Goal: Task Accomplishment & Management: Use online tool/utility

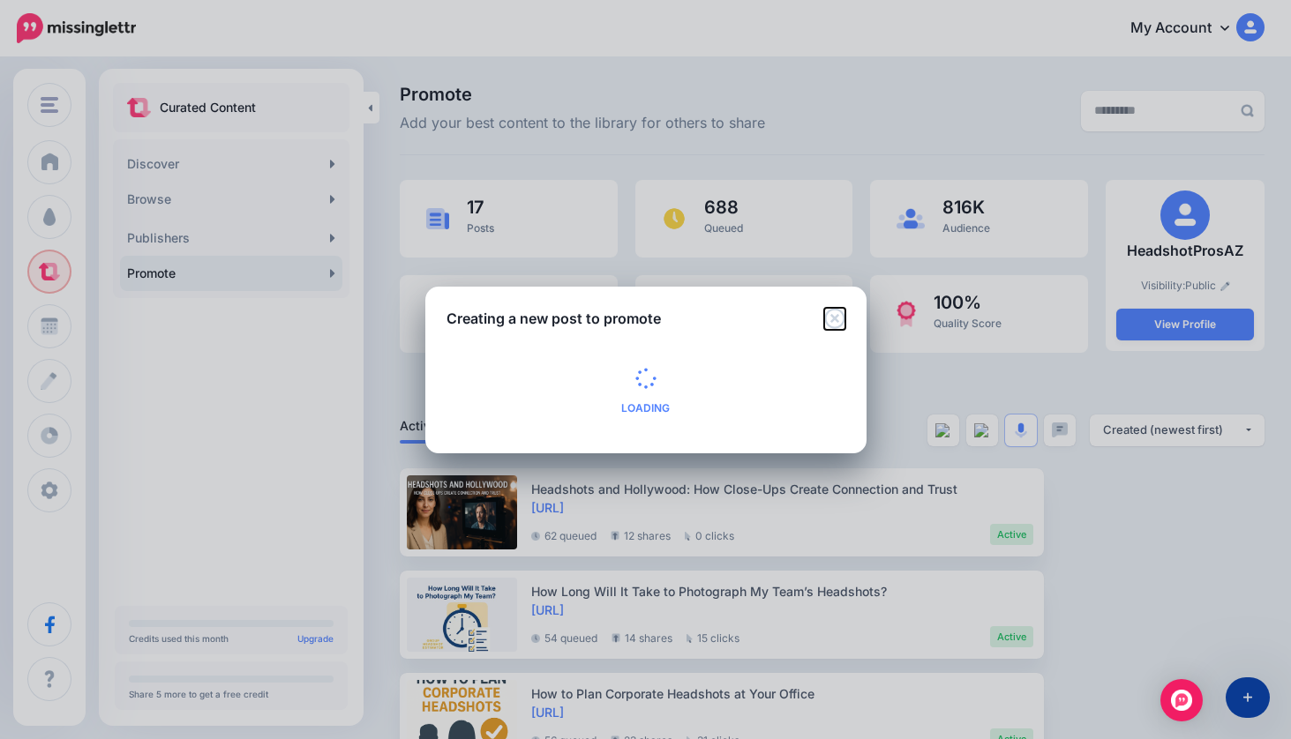
click at [836, 319] on icon "Close" at bounding box center [834, 318] width 20 height 20
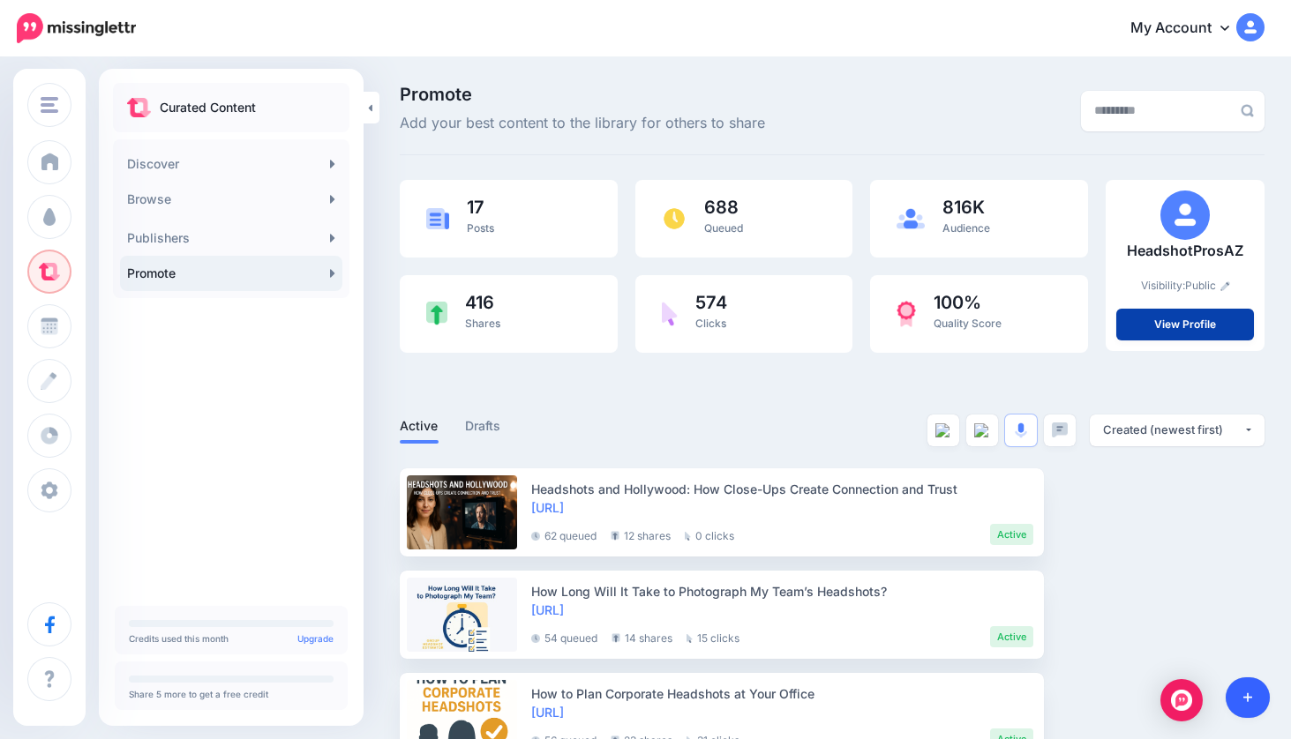
click at [1247, 689] on link at bounding box center [1248, 698] width 45 height 41
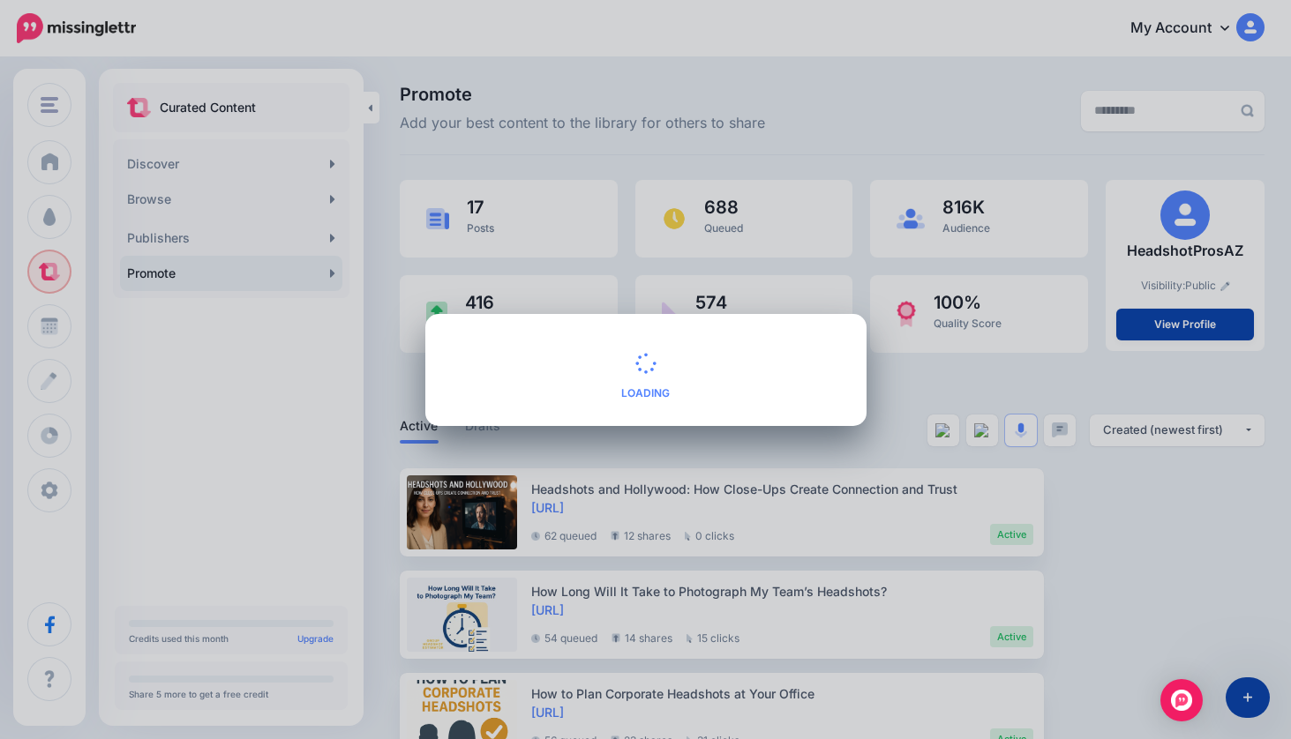
click at [1108, 549] on div "Creating a new post to promote Loading Loading What type of content do you want…" at bounding box center [645, 369] width 1291 height 739
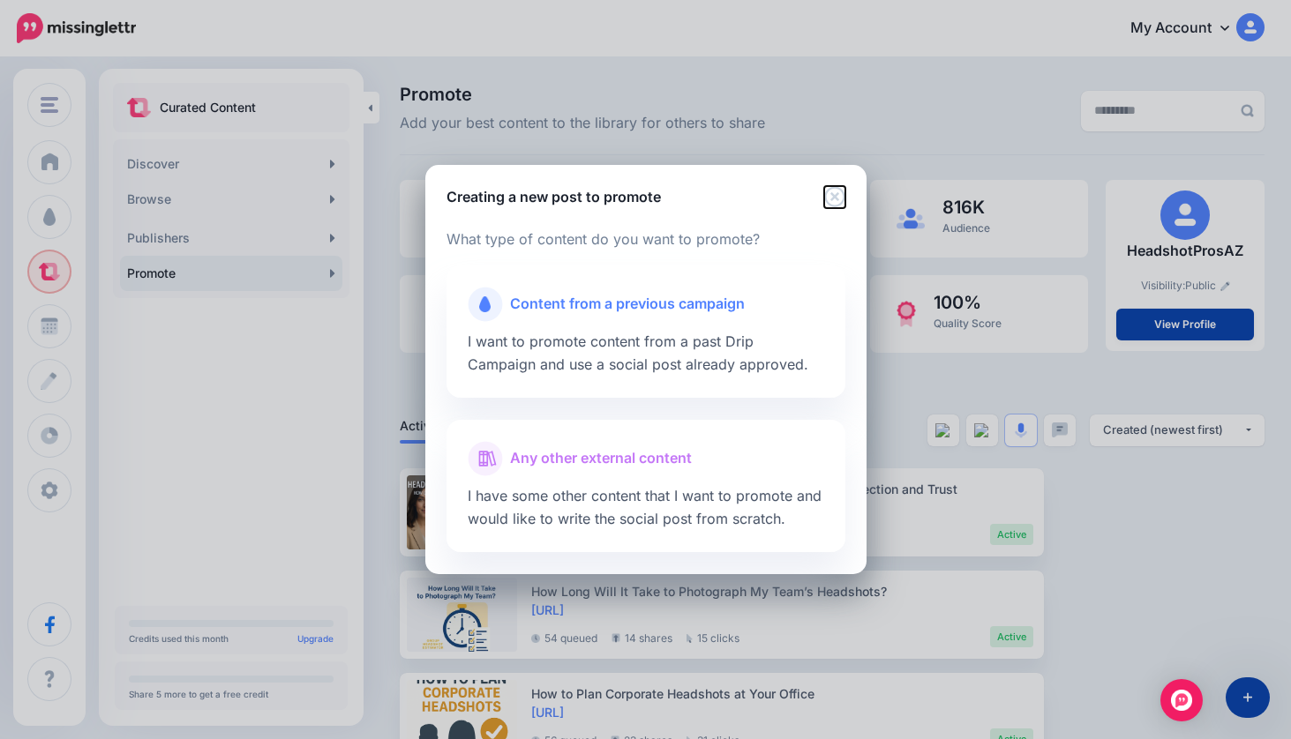
click at [831, 198] on icon "Close" at bounding box center [834, 196] width 21 height 21
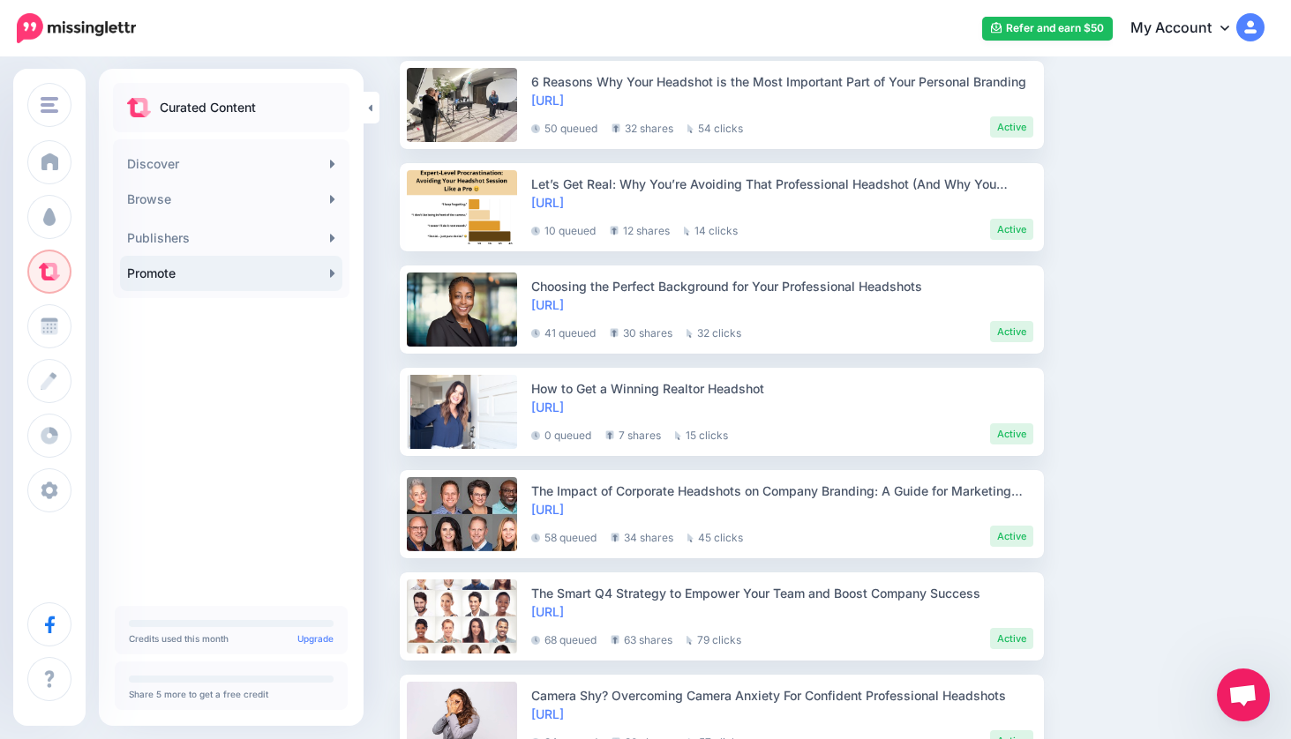
scroll to position [1482, 0]
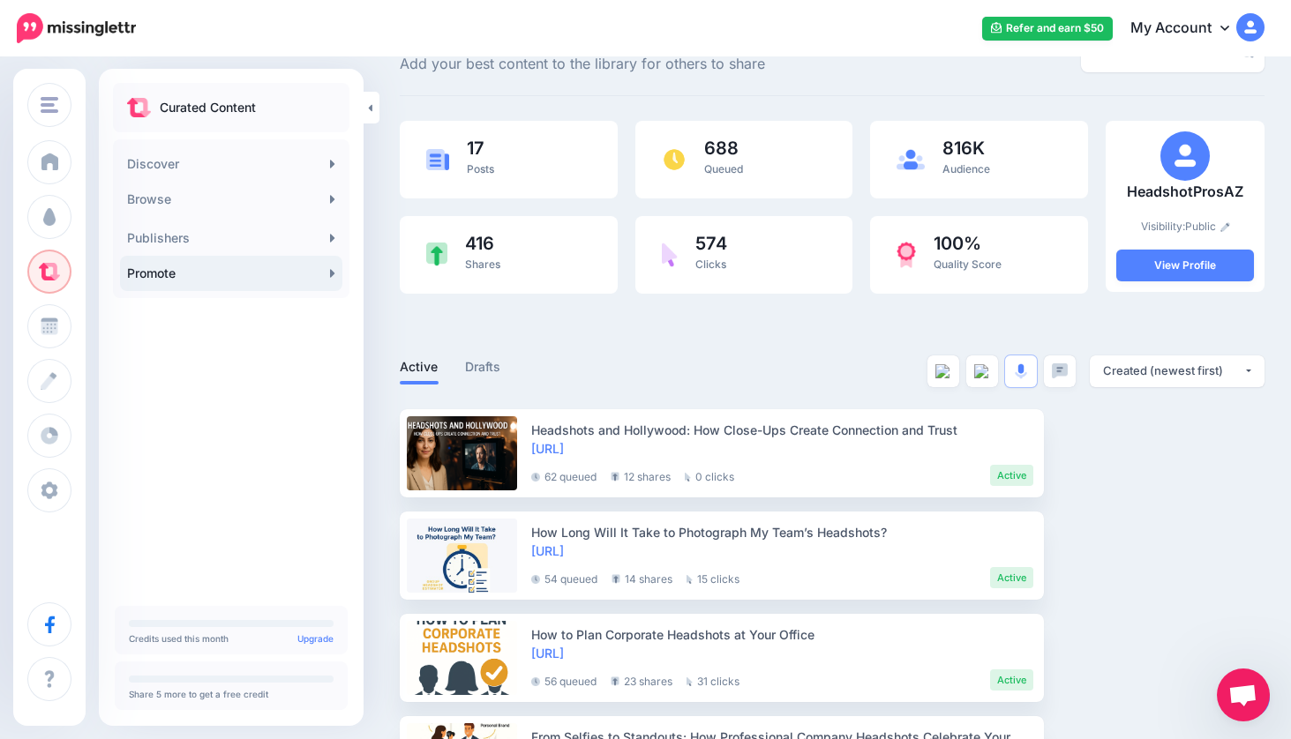
scroll to position [0, 0]
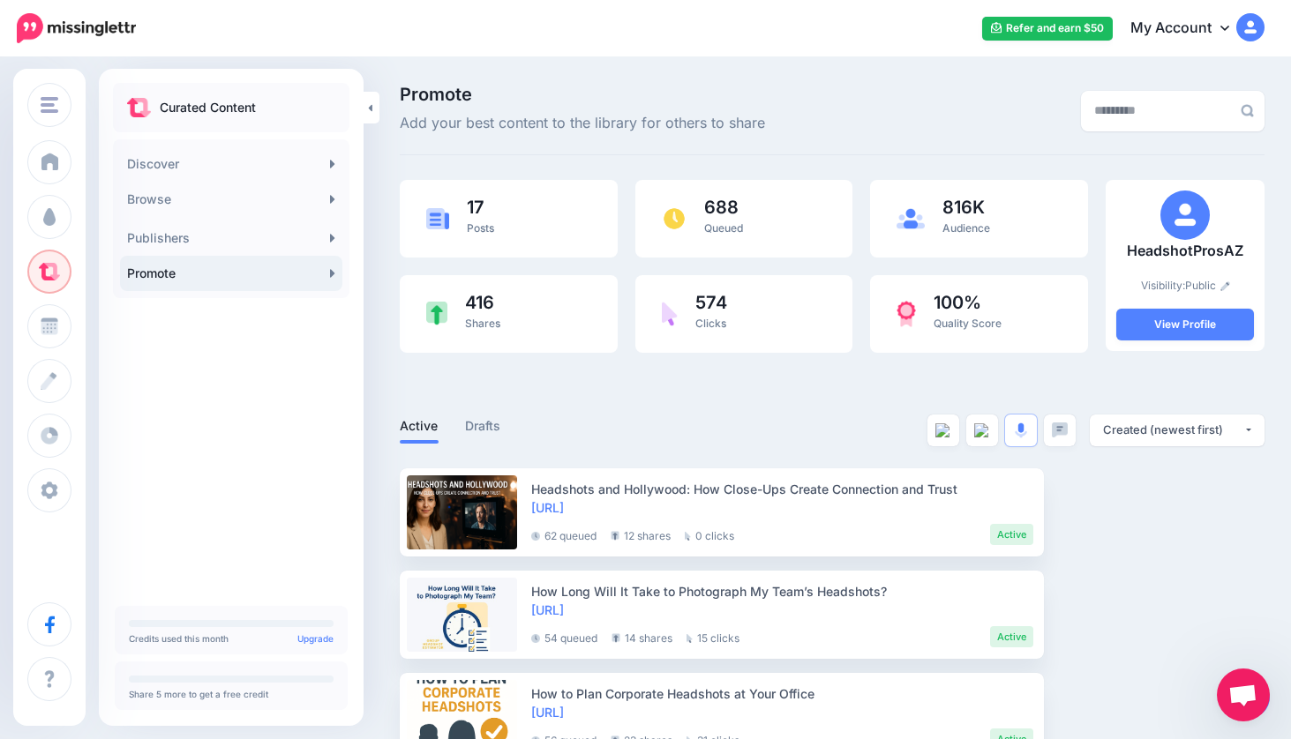
click at [1066, 366] on div at bounding box center [832, 388] width 865 height 53
click at [1156, 431] on div "Created (newest first)" at bounding box center [1173, 430] width 140 height 17
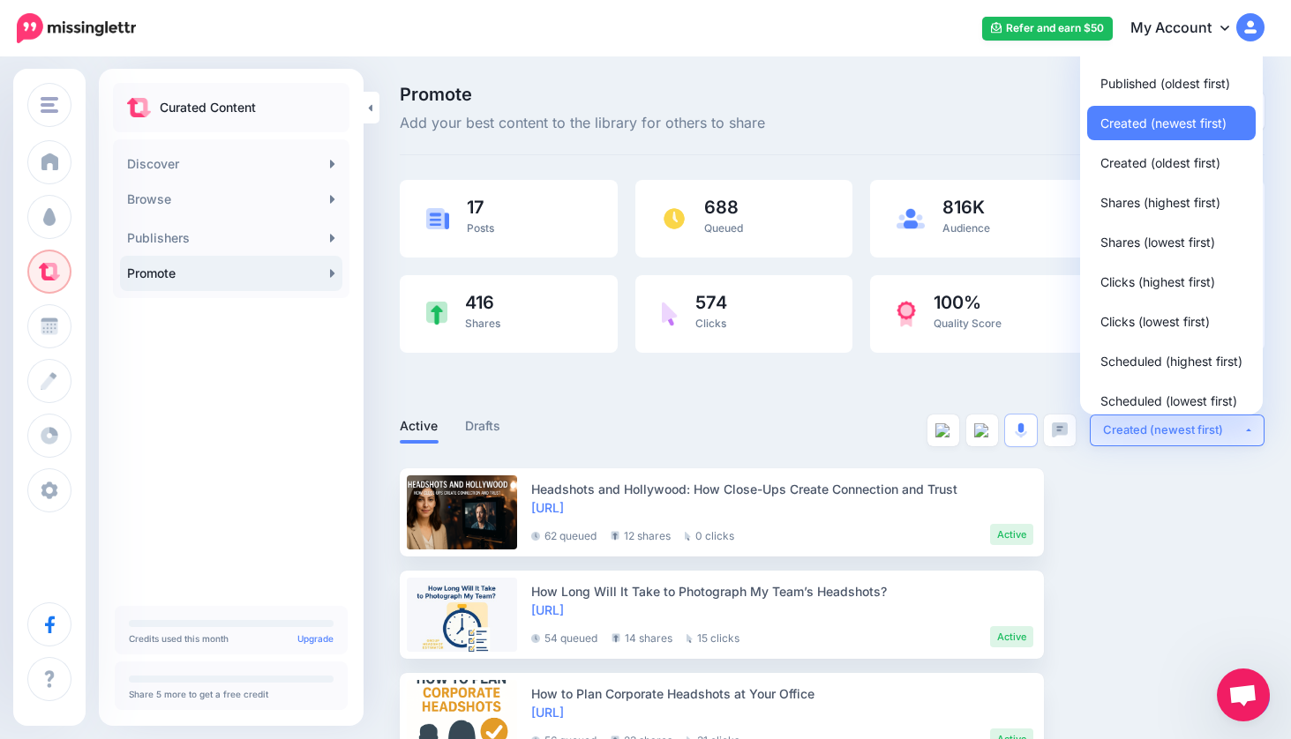
click at [1156, 431] on div "Created (newest first)" at bounding box center [1173, 430] width 140 height 17
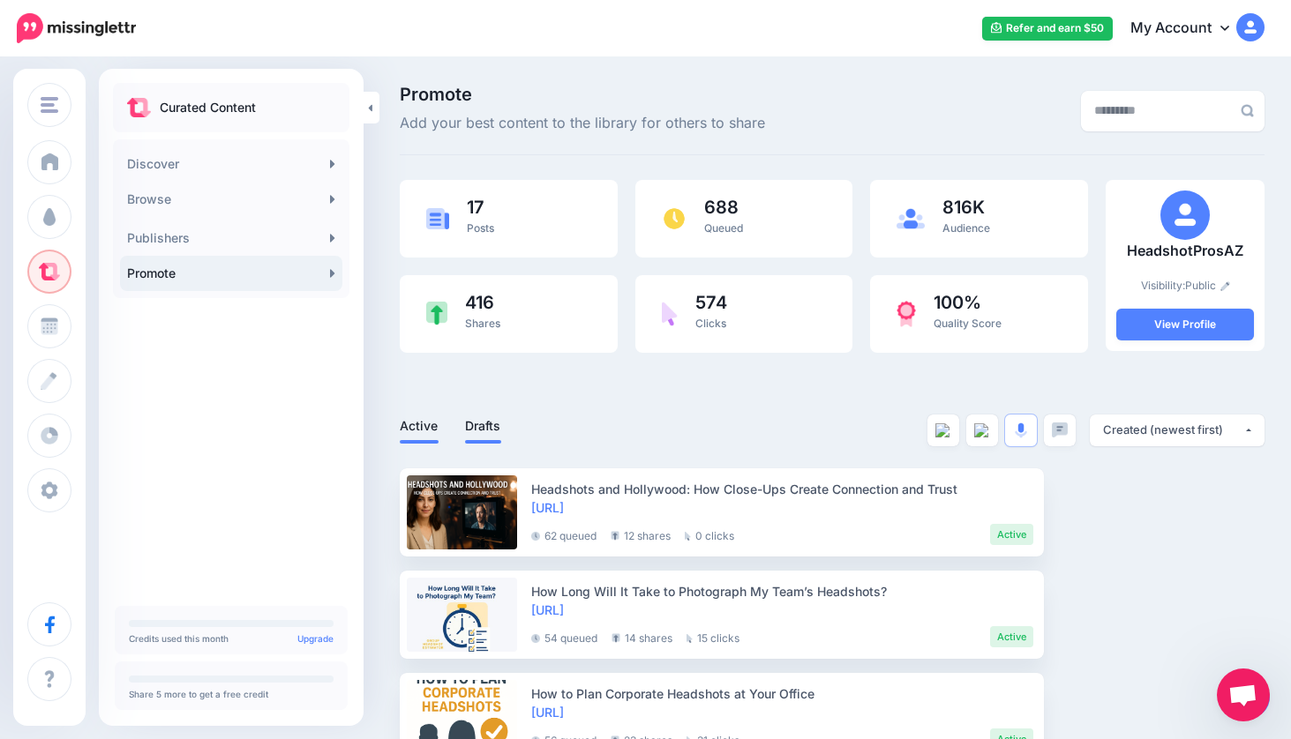
click at [474, 422] on link "Drafts" at bounding box center [483, 426] width 36 height 21
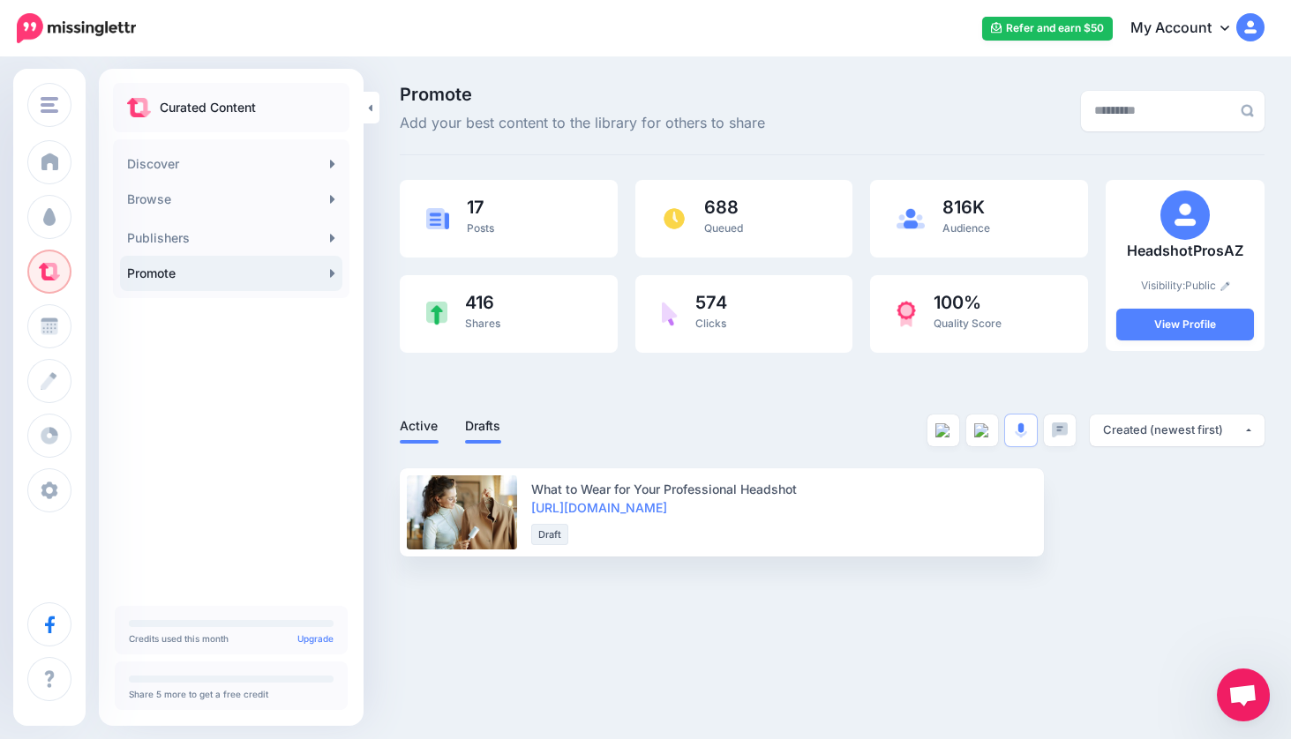
click at [409, 426] on link "Active" at bounding box center [419, 426] width 39 height 21
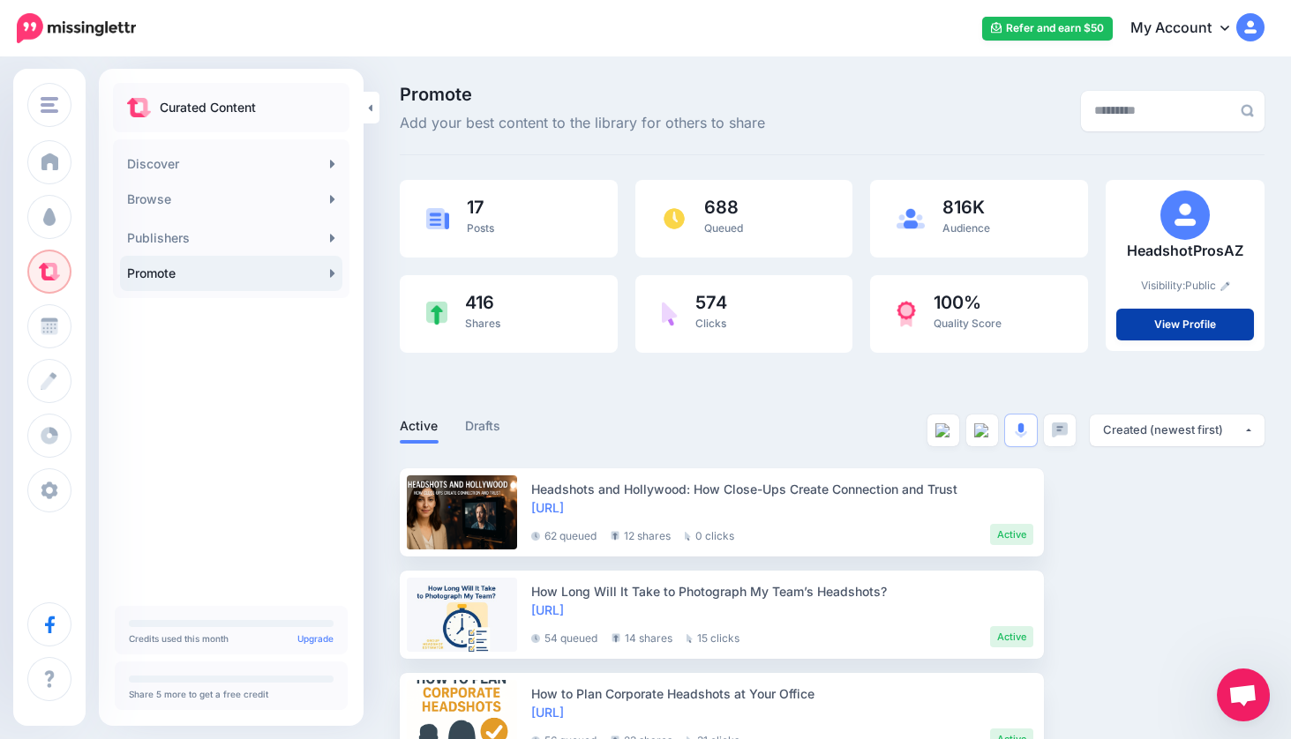
click at [1219, 25] on link "My Account" at bounding box center [1189, 28] width 152 height 43
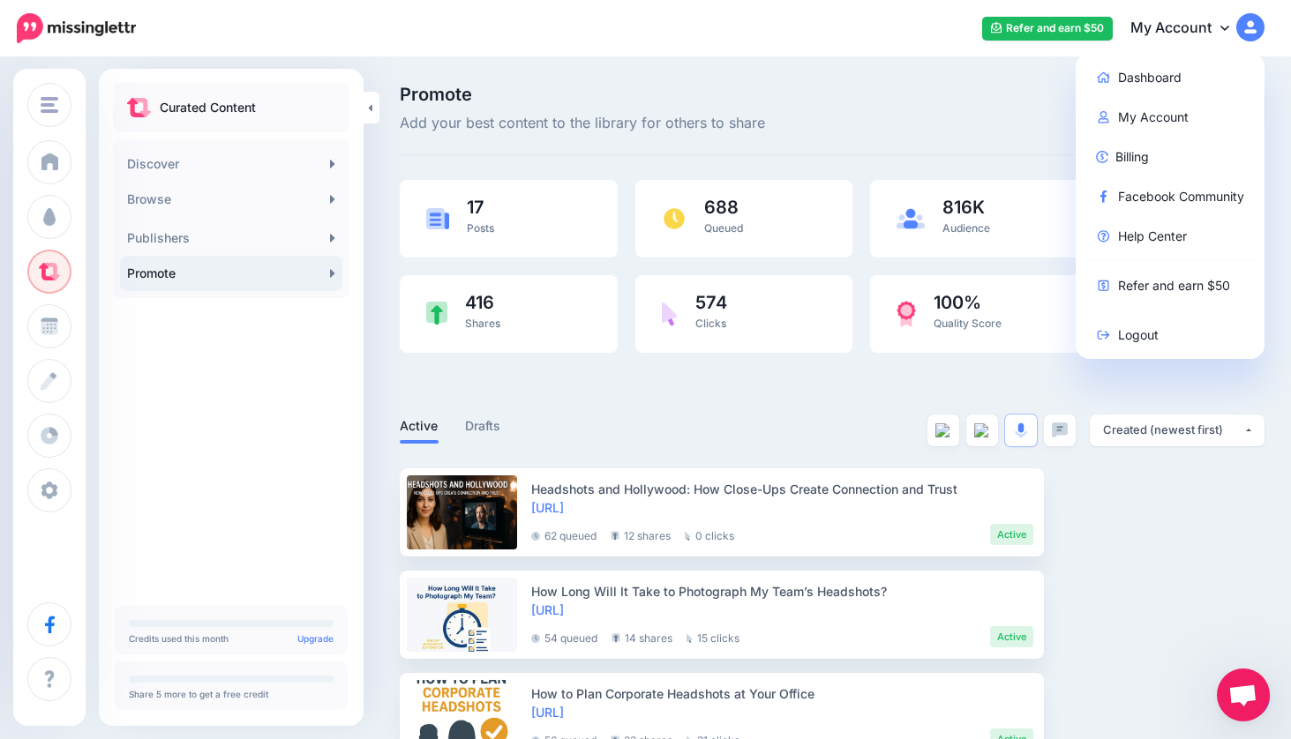
click at [1219, 25] on link "My Account" at bounding box center [1189, 28] width 152 height 43
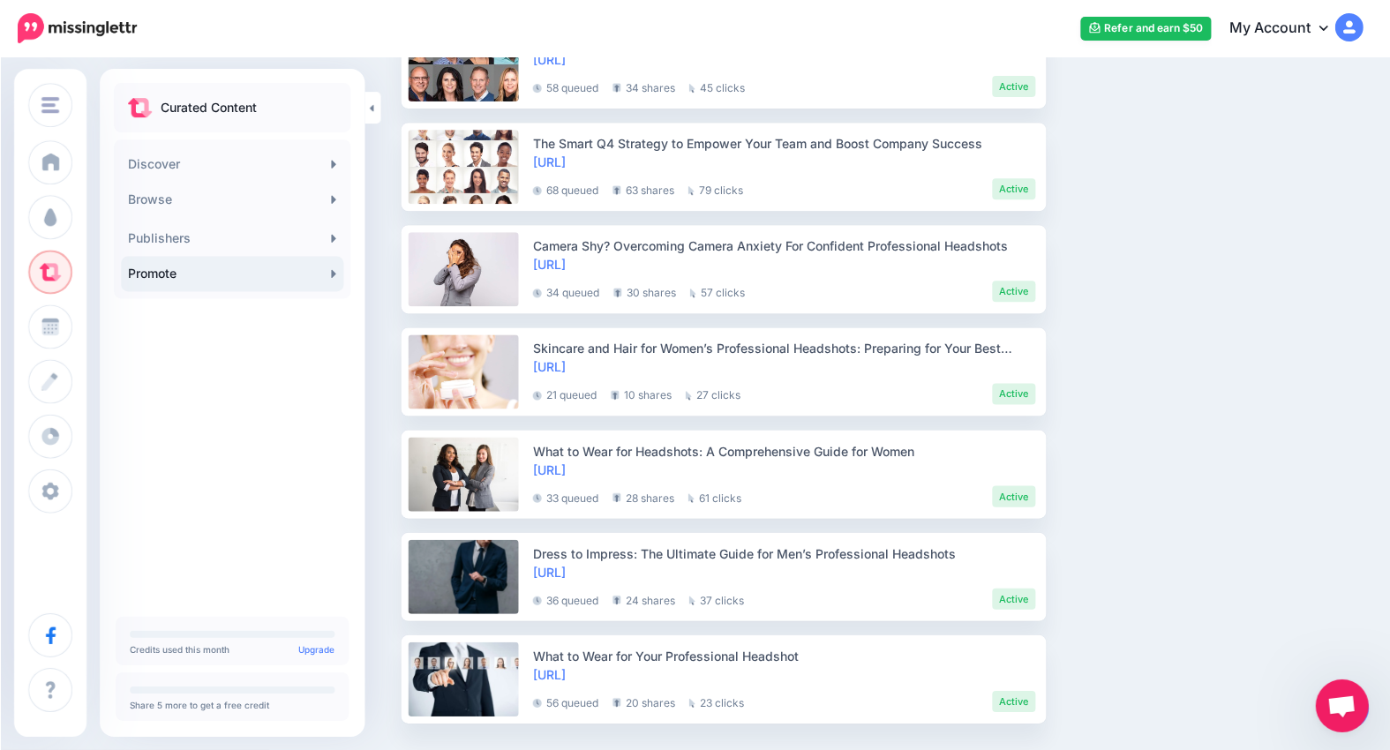
scroll to position [1471, 0]
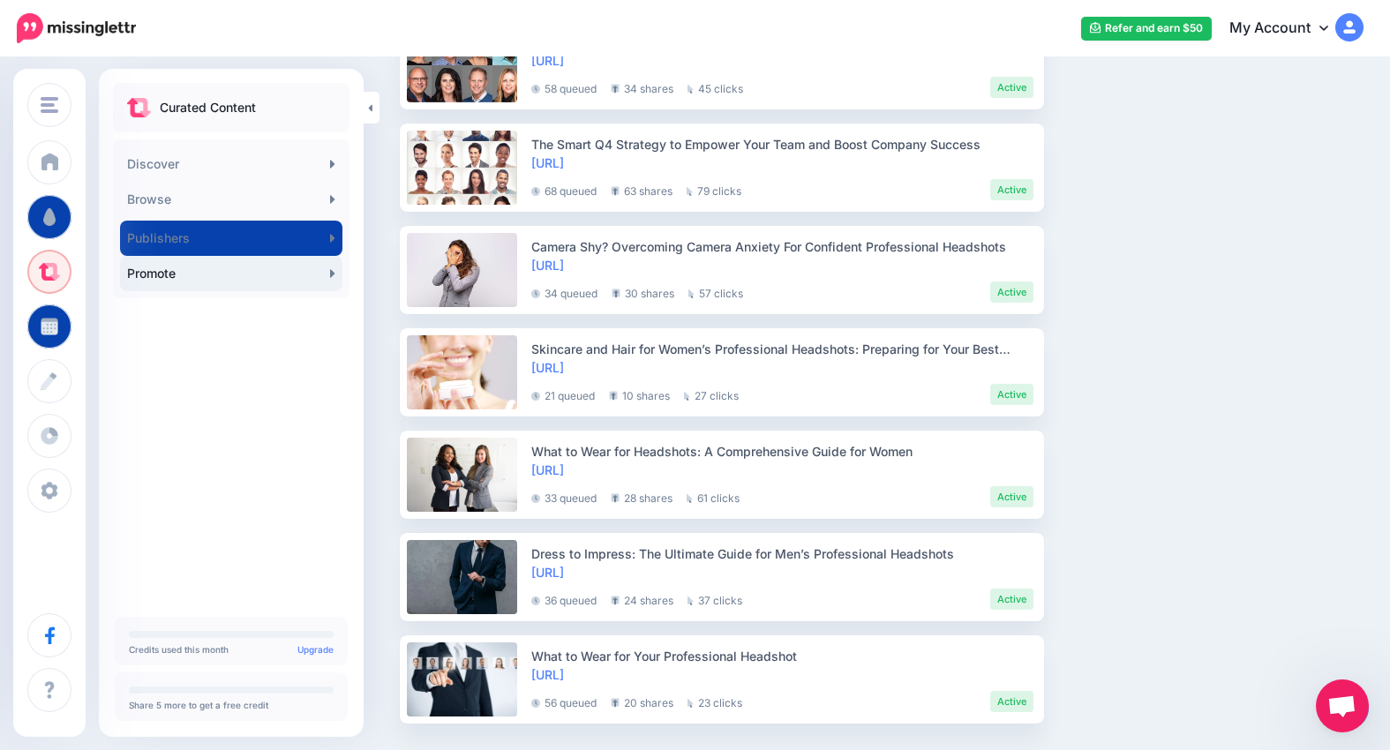
click at [278, 273] on link "Promote" at bounding box center [231, 273] width 222 height 35
click at [136, 268] on link "Promote" at bounding box center [231, 273] width 222 height 35
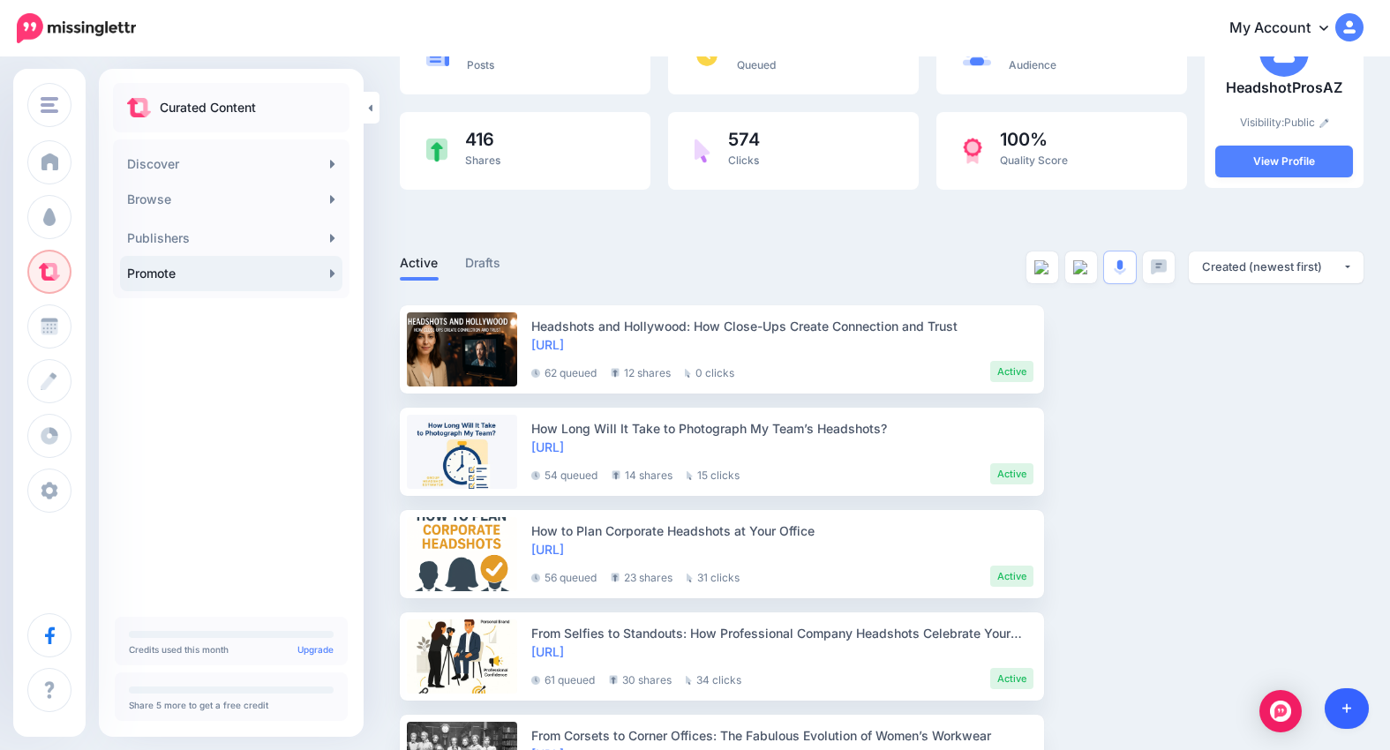
click at [1356, 709] on link at bounding box center [1346, 708] width 45 height 41
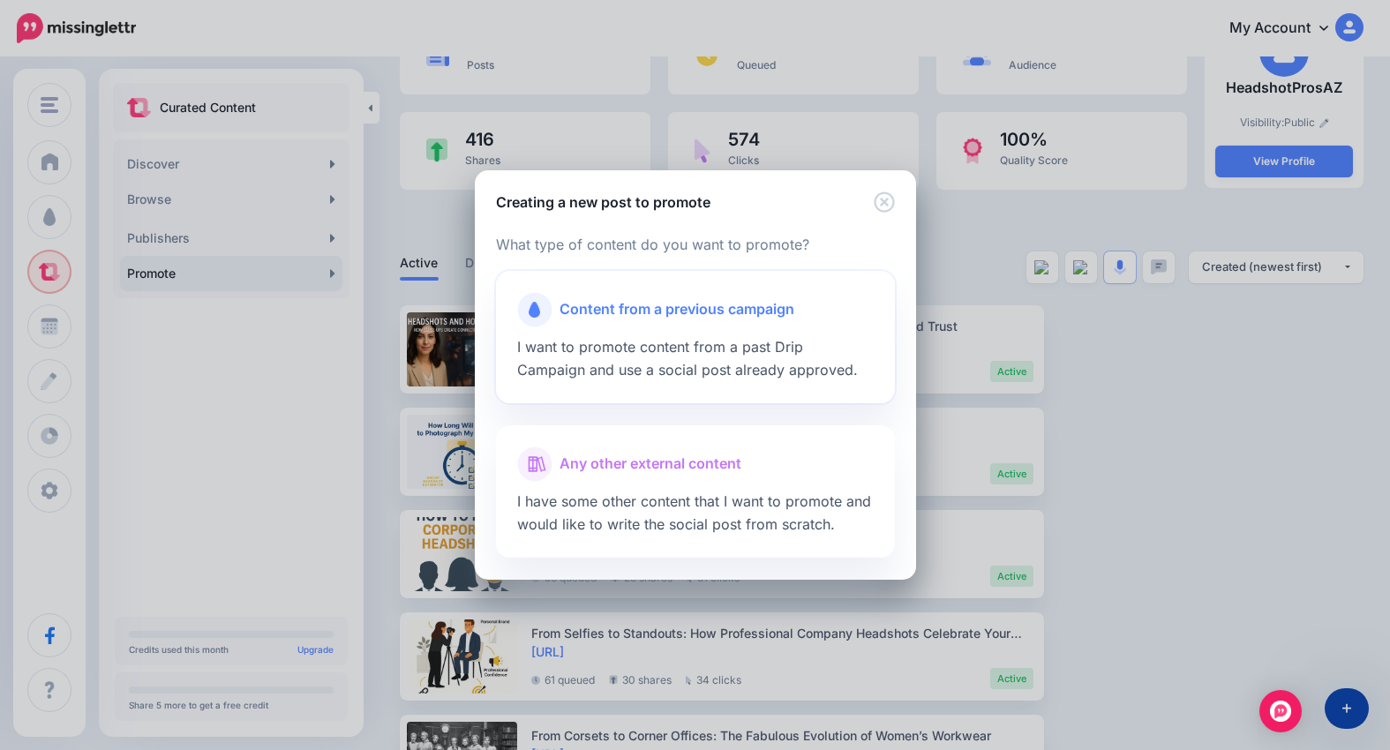
click at [657, 311] on span "Content from a previous campaign" at bounding box center [676, 309] width 235 height 23
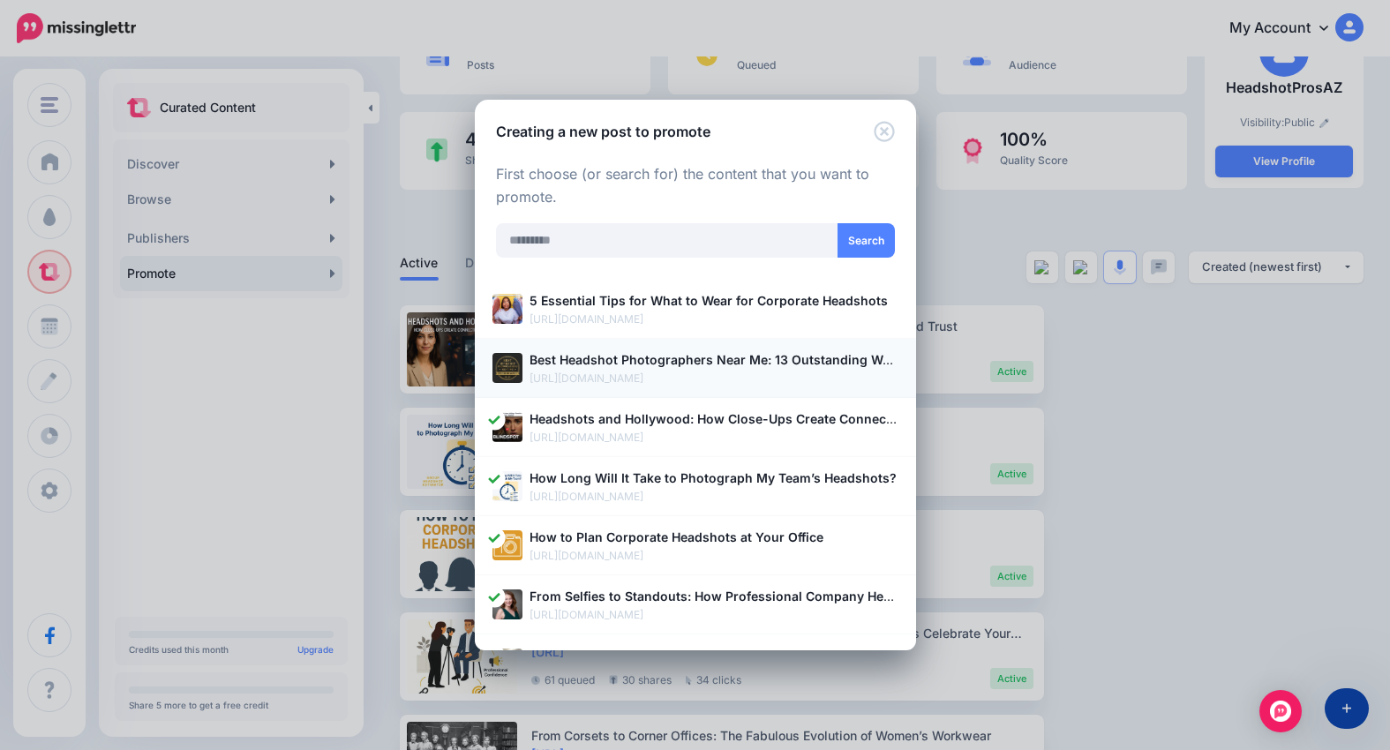
click at [641, 364] on b "Best Headshot Photographers Near Me: 13 Outstanding Women to Watch" at bounding box center [751, 359] width 445 height 15
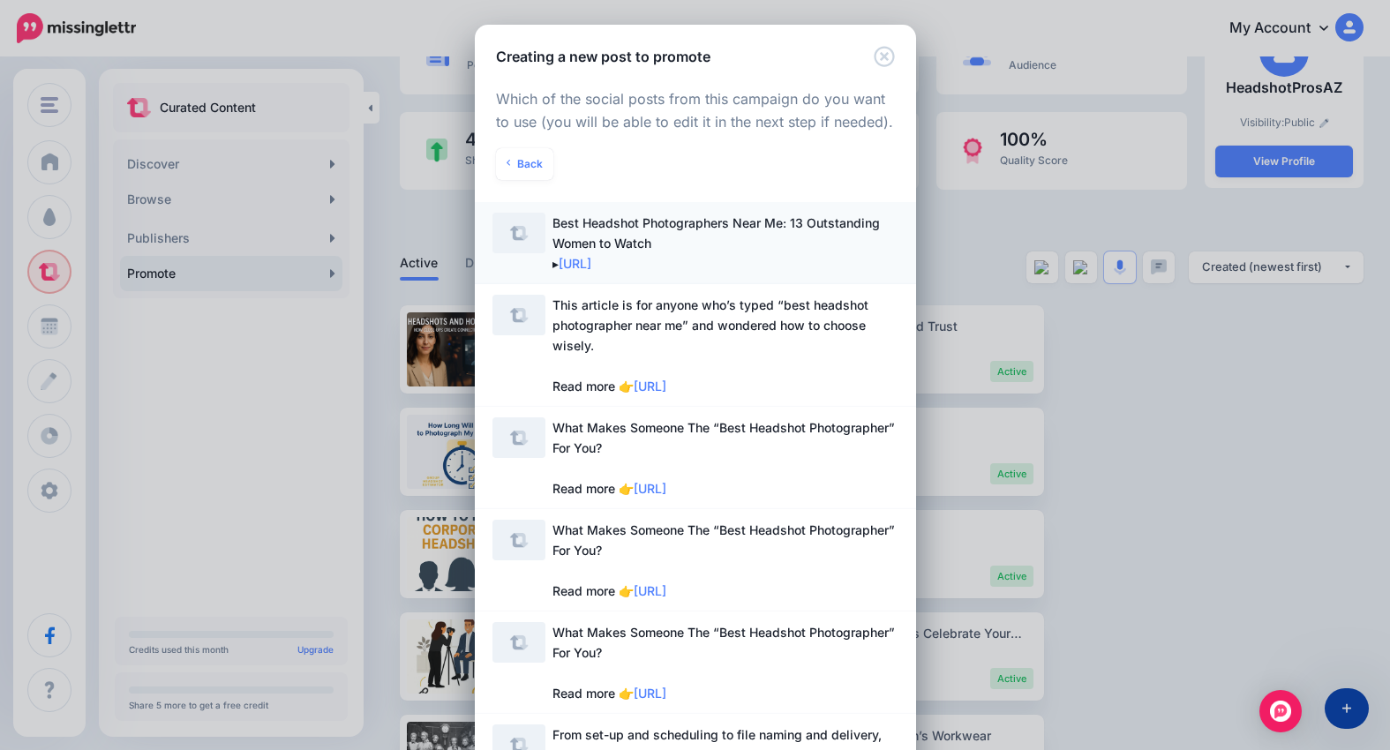
click at [606, 223] on span "Best Headshot Photographers Near Me: 13 Outstanding Women to Watch ▸ https://lt…" at bounding box center [715, 243] width 327 height 56
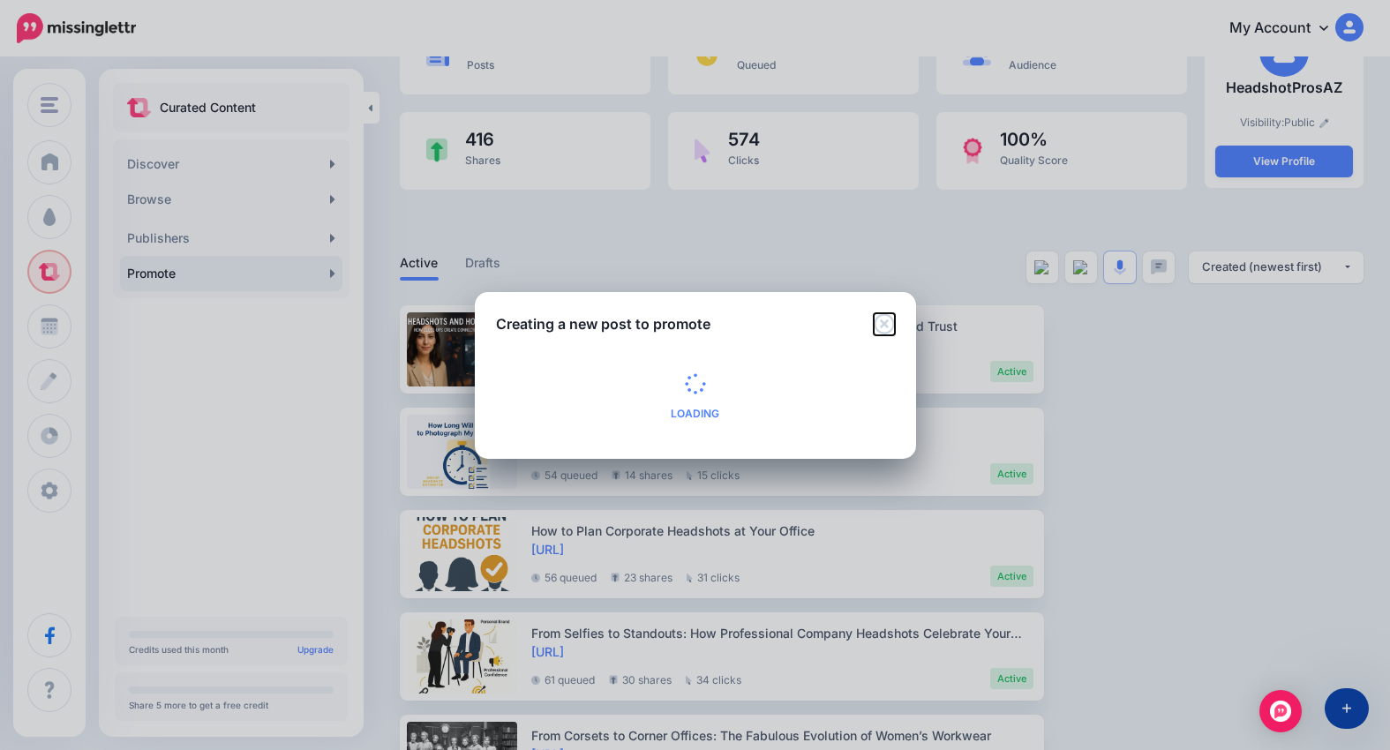
click at [883, 322] on icon "Close" at bounding box center [884, 323] width 20 height 20
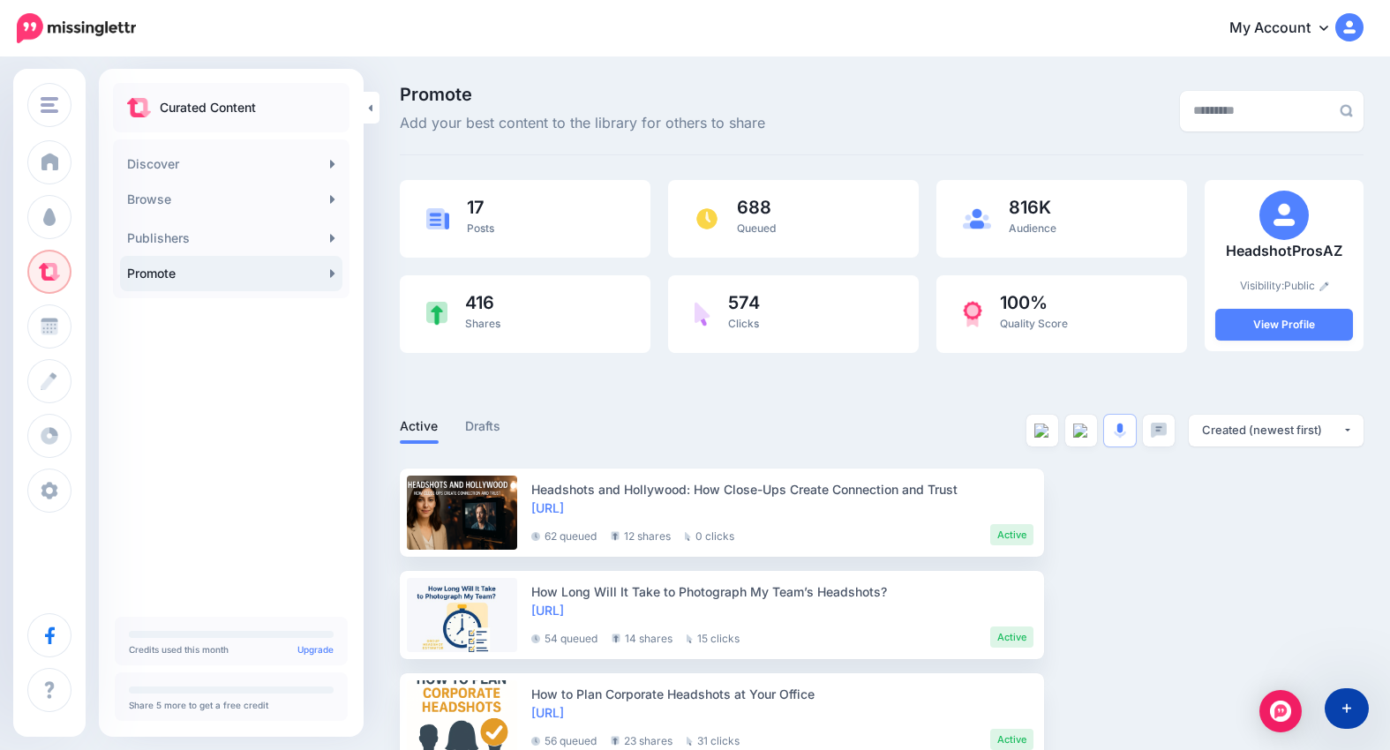
click at [1322, 23] on icon at bounding box center [1323, 27] width 9 height 14
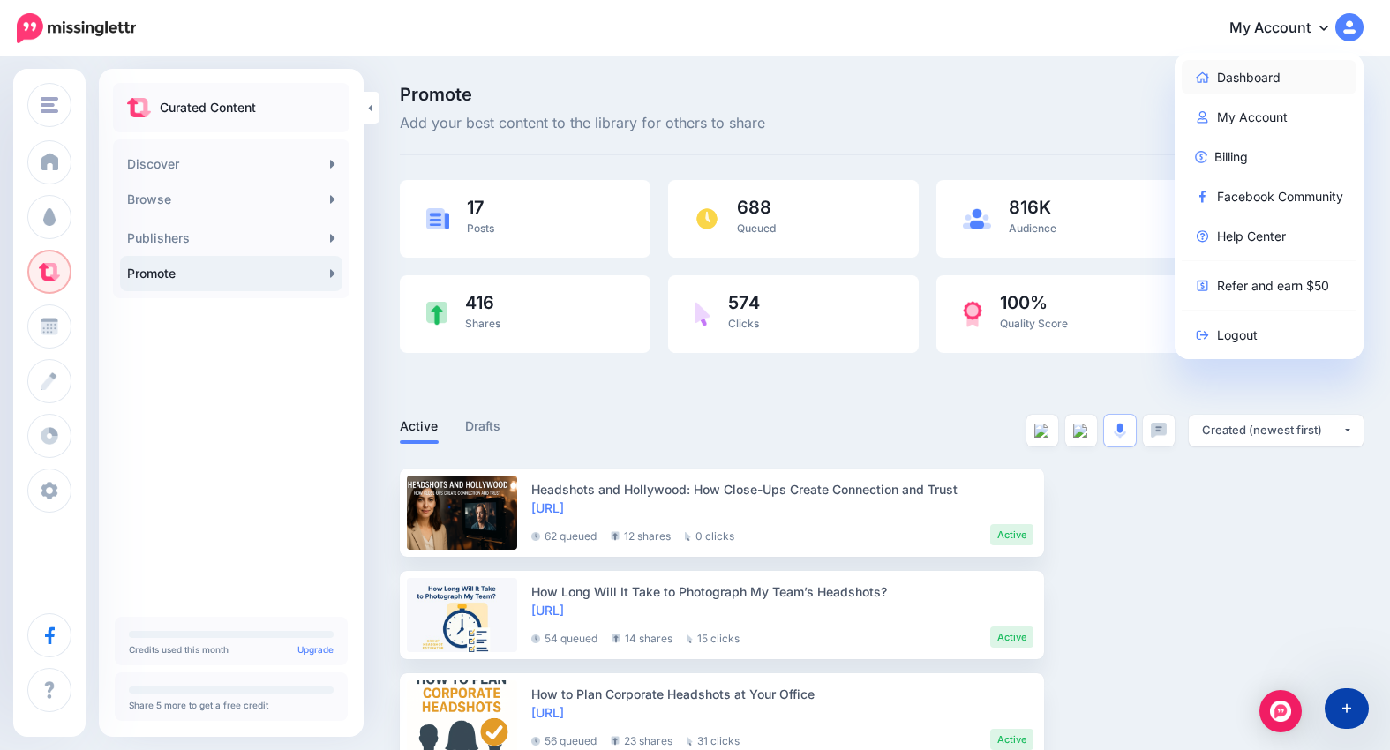
click at [1257, 74] on link "Dashboard" at bounding box center [1270, 77] width 176 height 34
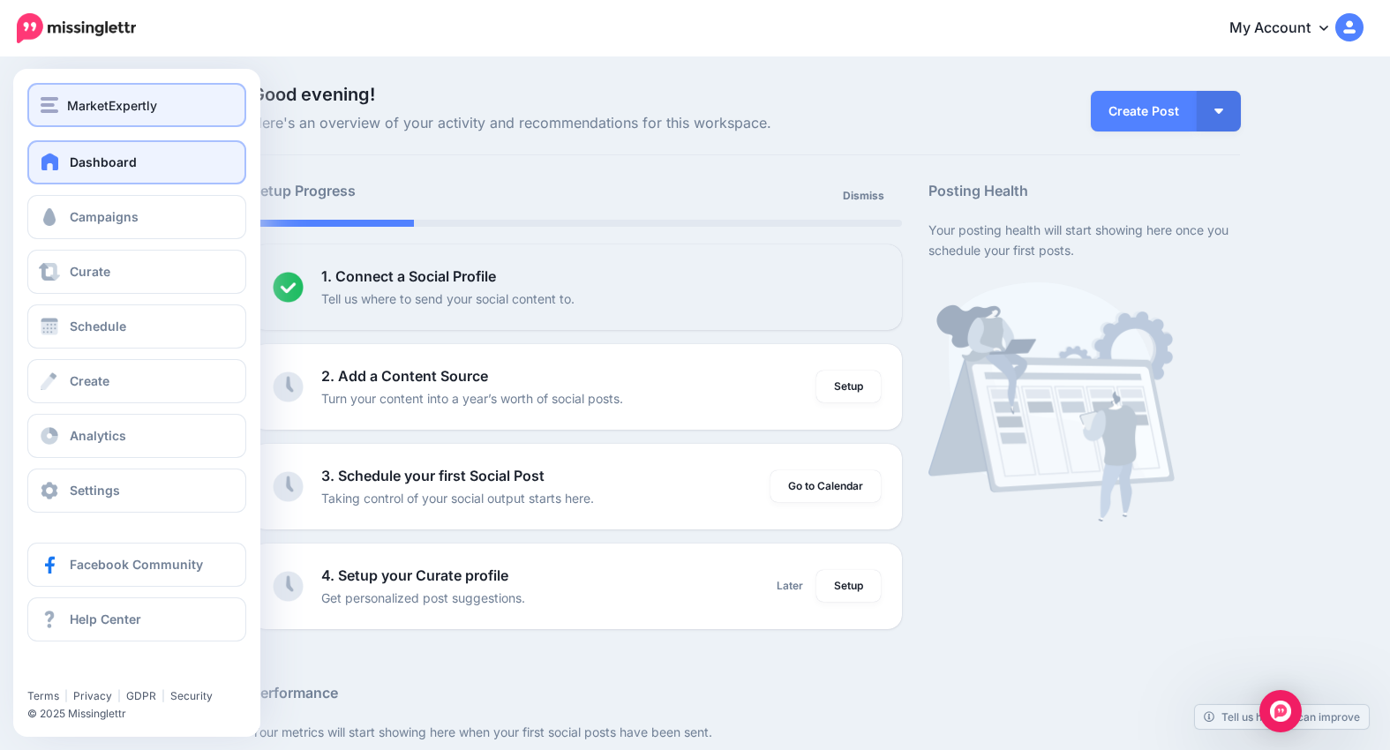
click at [55, 95] on div "MarketExpertly" at bounding box center [137, 105] width 192 height 20
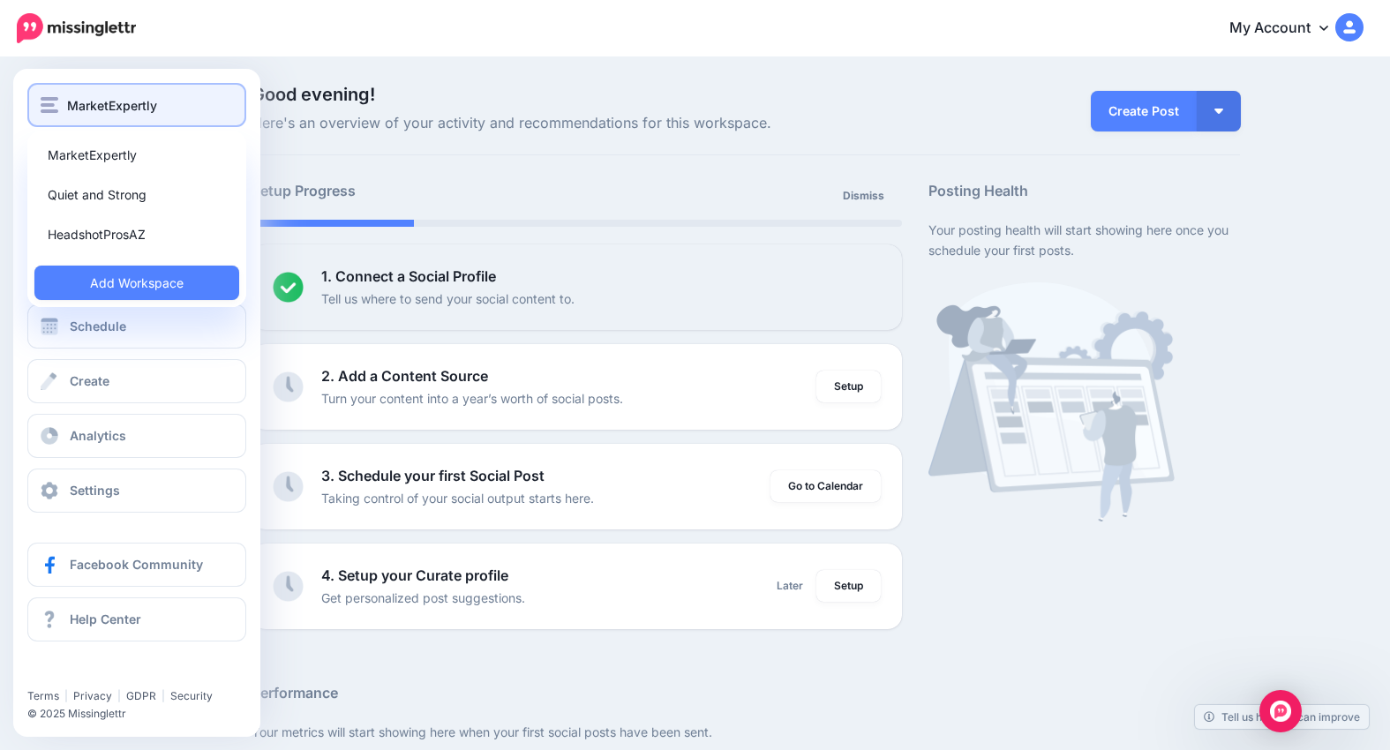
click at [101, 98] on span "MarketExpertly" at bounding box center [112, 105] width 90 height 20
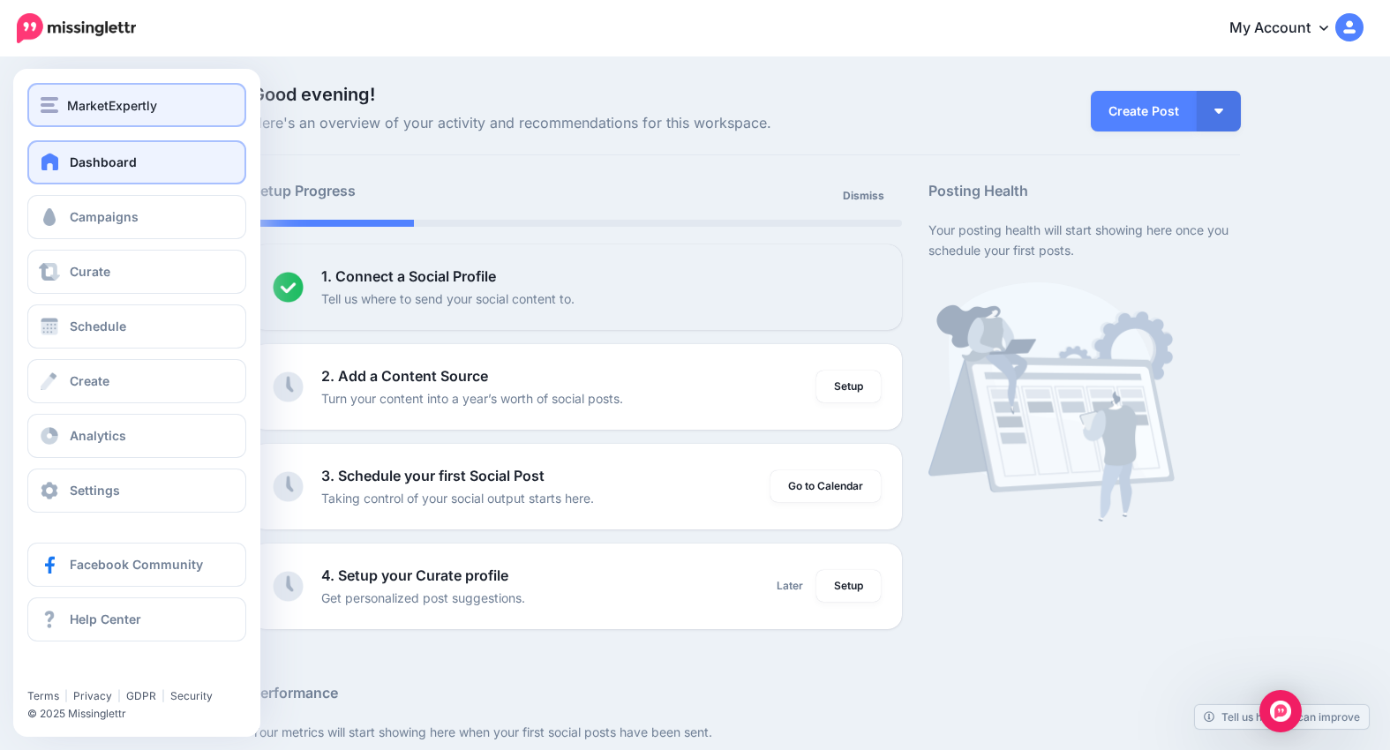
click at [101, 98] on span "MarketExpertly" at bounding box center [112, 105] width 90 height 20
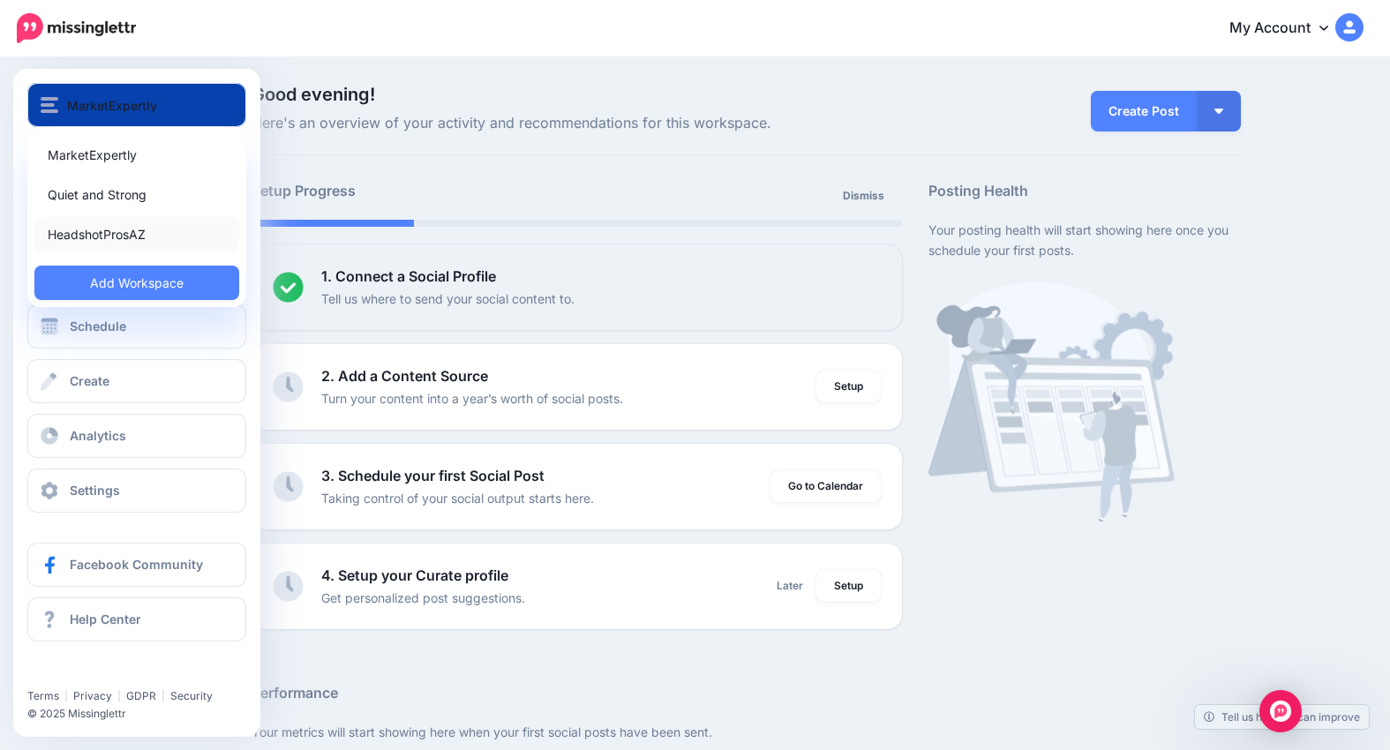
click at [107, 230] on link "HeadshotProsAZ" at bounding box center [136, 234] width 205 height 34
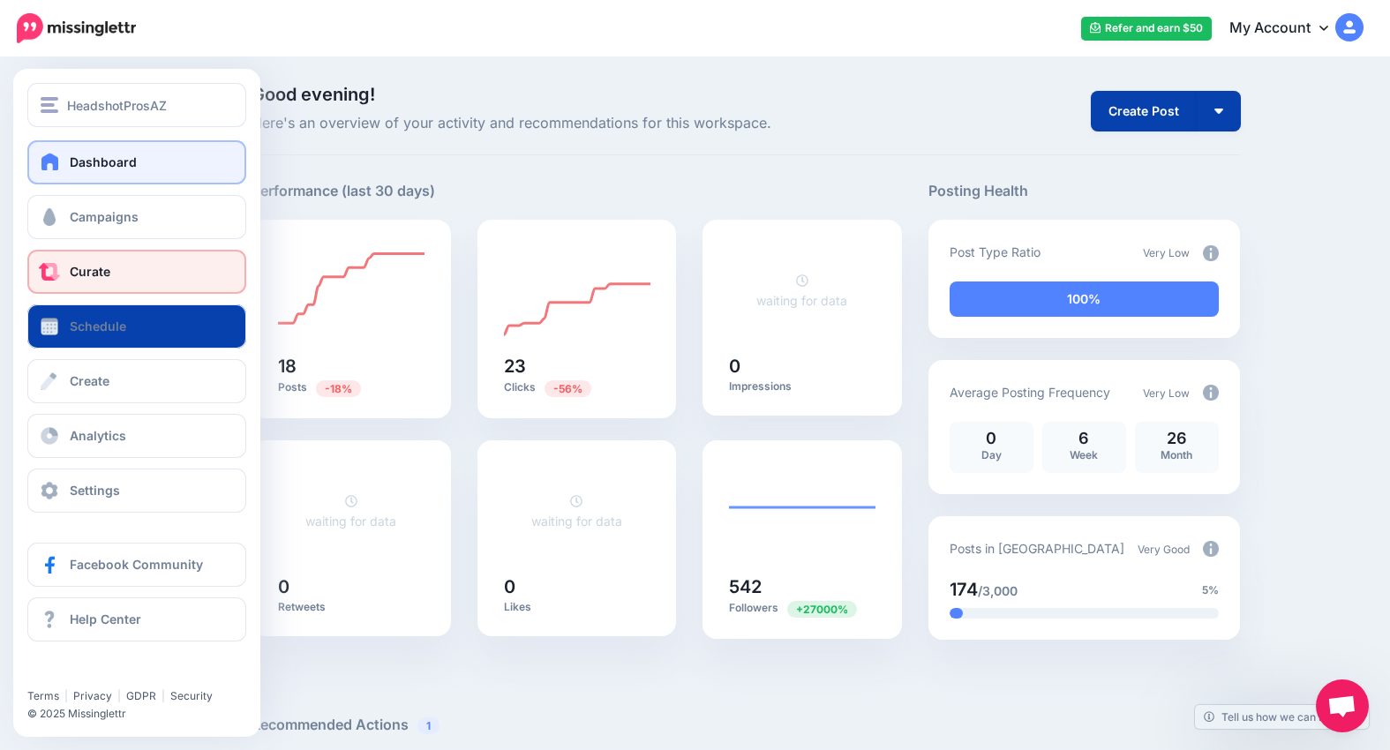
click at [77, 274] on span "Curate" at bounding box center [90, 271] width 41 height 15
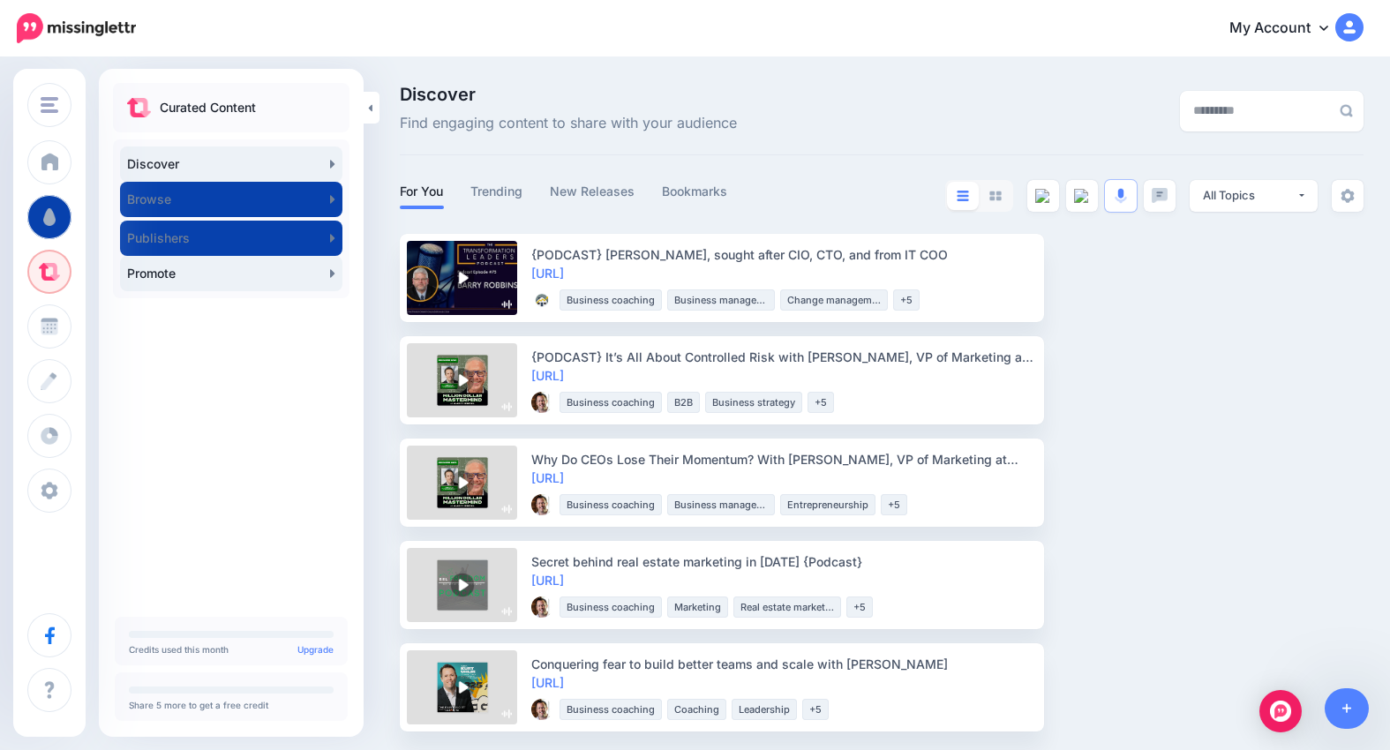
click at [221, 277] on link "Promote" at bounding box center [231, 273] width 222 height 35
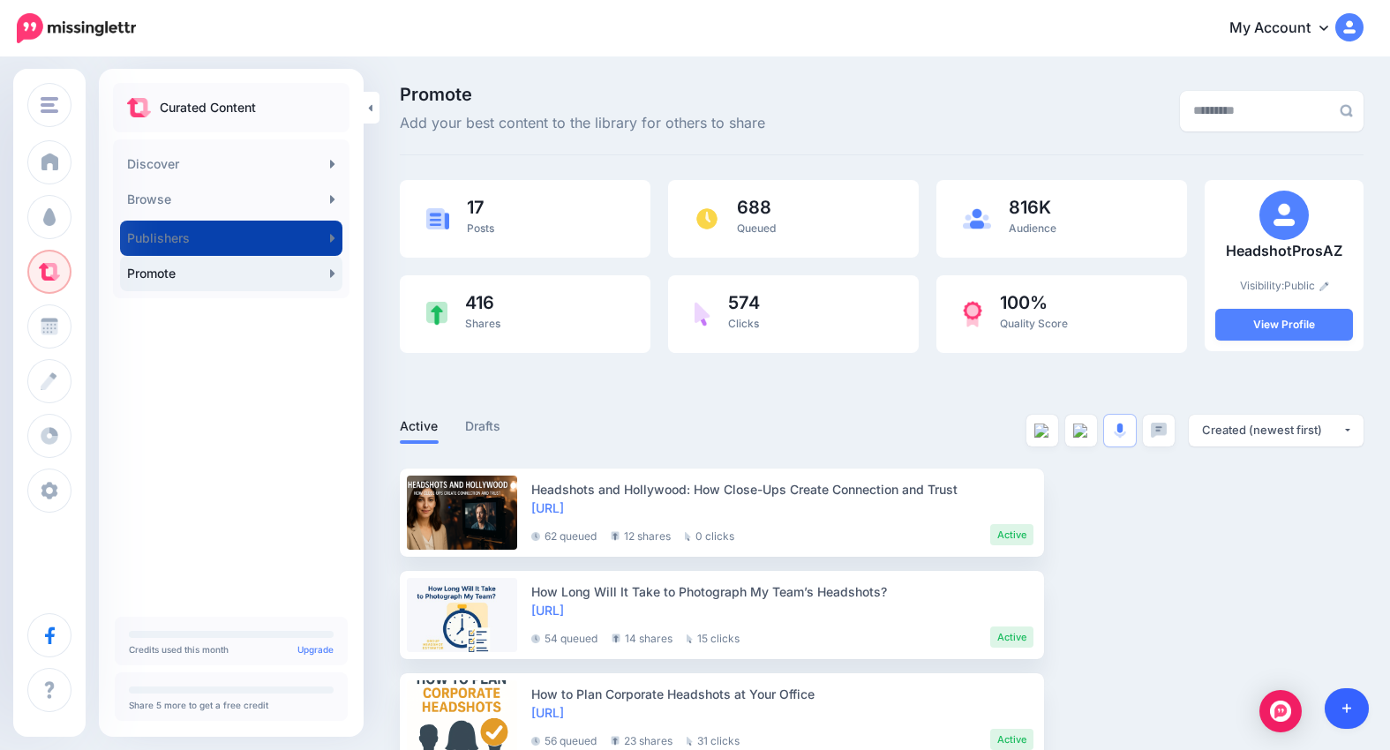
click at [1347, 706] on icon at bounding box center [1347, 708] width 10 height 12
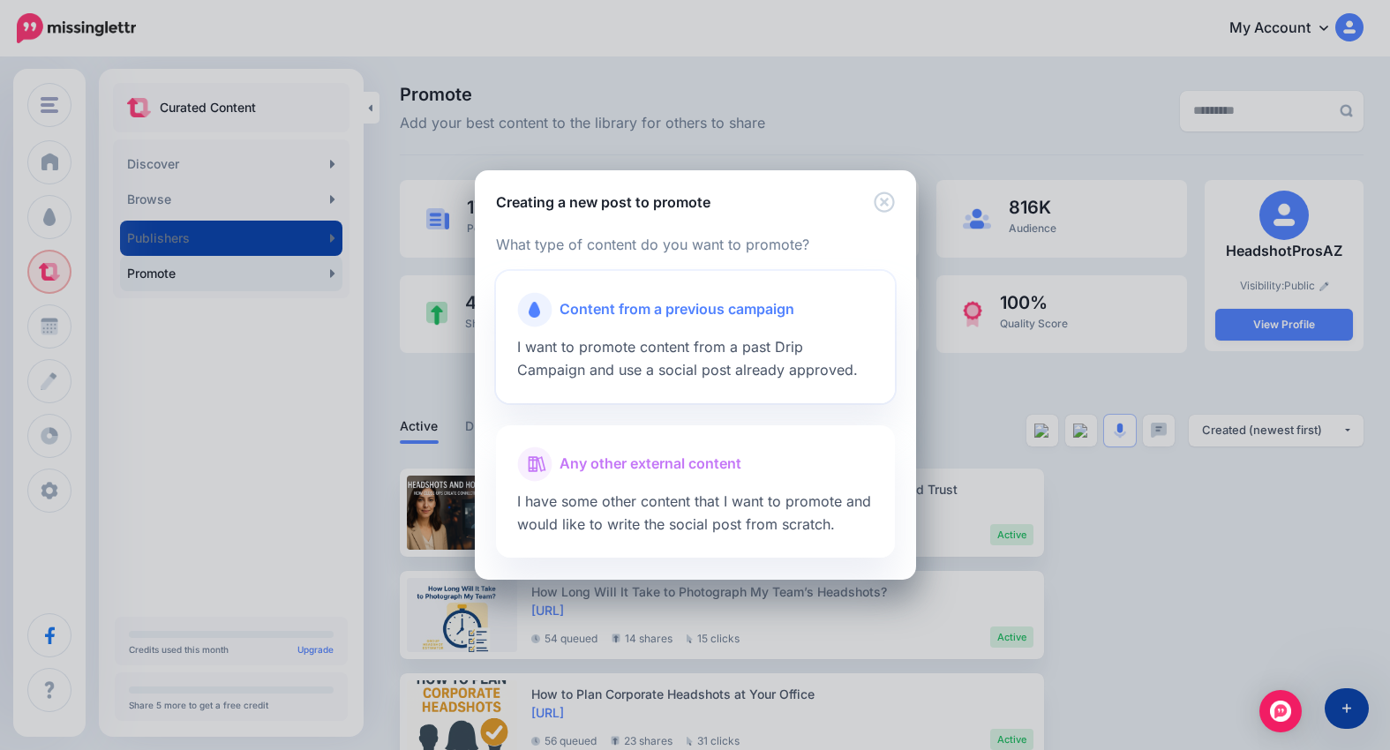
click at [686, 314] on span "Content from a previous campaign" at bounding box center [676, 309] width 235 height 23
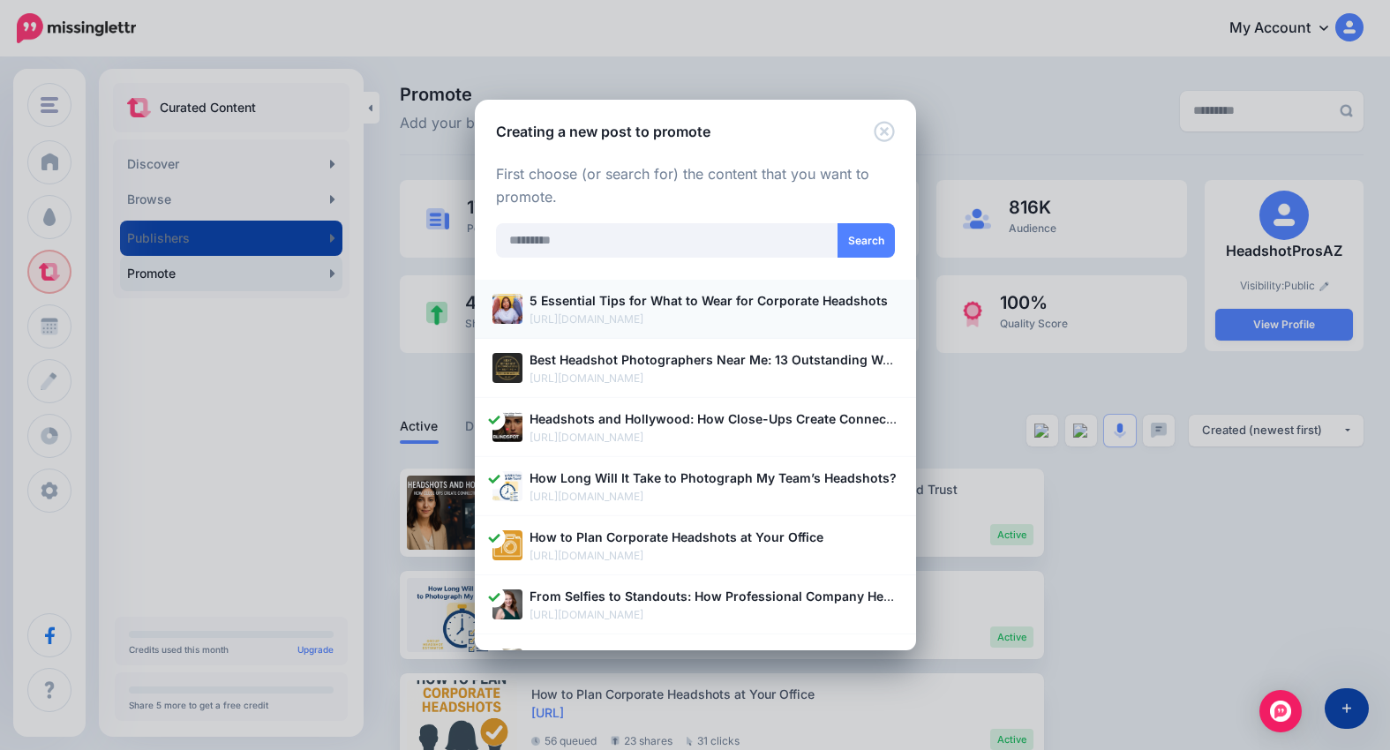
click at [695, 302] on b "5 Essential Tips for What to Wear for Corporate Headshots" at bounding box center [708, 300] width 358 height 15
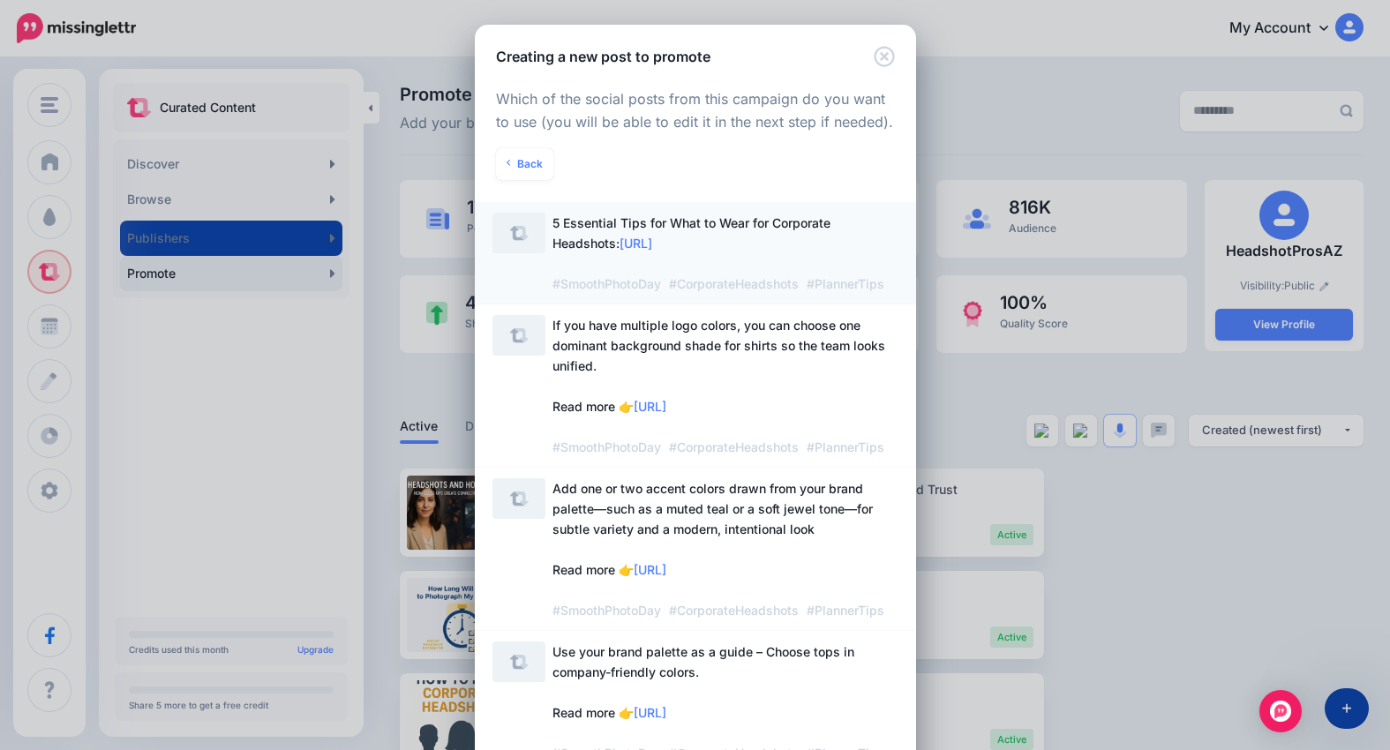
click at [776, 240] on span "5 Essential Tips for What to Wear for Corporate Headshots: [URL] #SmoothPhotoDa…" at bounding box center [725, 253] width 346 height 81
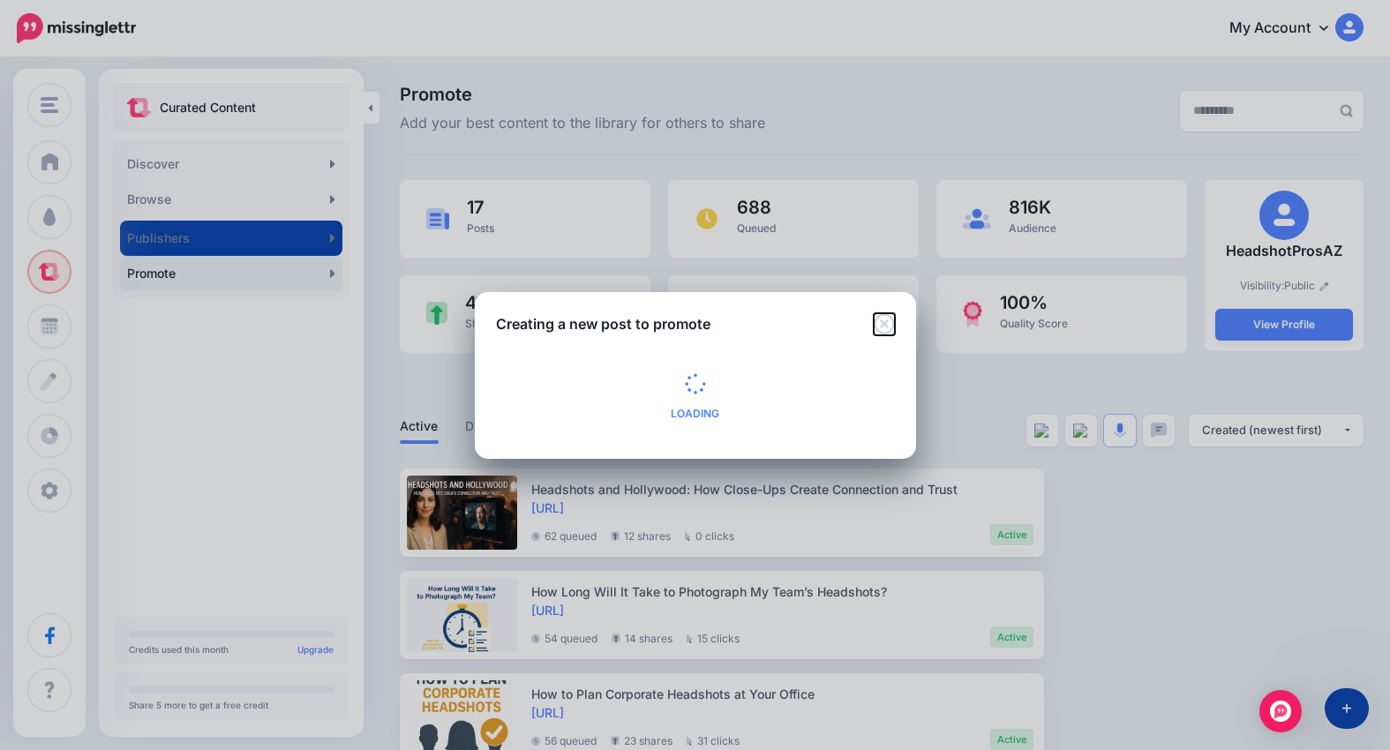
click at [879, 323] on icon "Close" at bounding box center [884, 323] width 21 height 21
